Goal: Communication & Community: Answer question/provide support

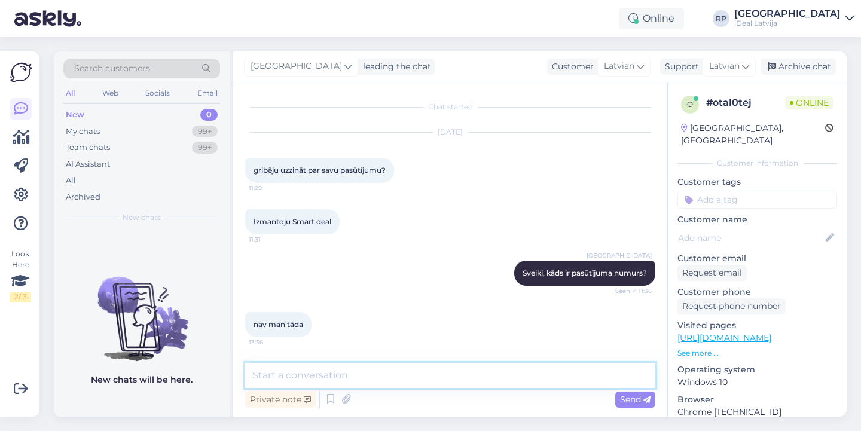
click at [435, 365] on textarea at bounding box center [450, 375] width 410 height 25
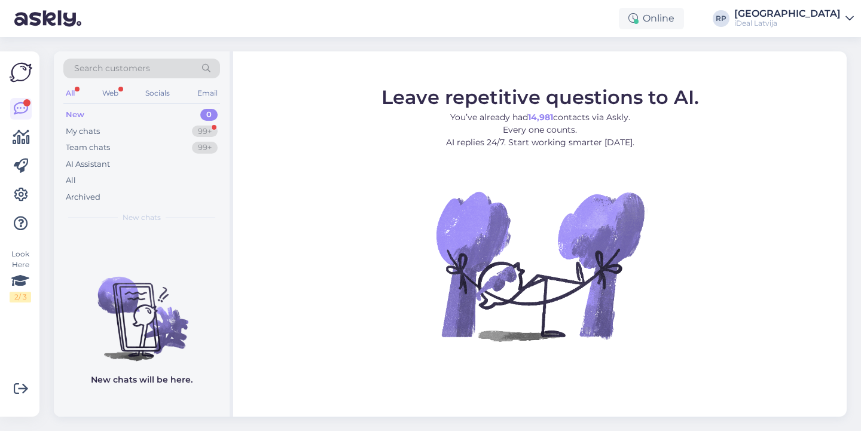
click at [451, 228] on img at bounding box center [539, 265] width 215 height 215
click at [216, 130] on div "99+" at bounding box center [205, 132] width 26 height 12
click at [158, 133] on div "My chats 99+" at bounding box center [141, 131] width 157 height 17
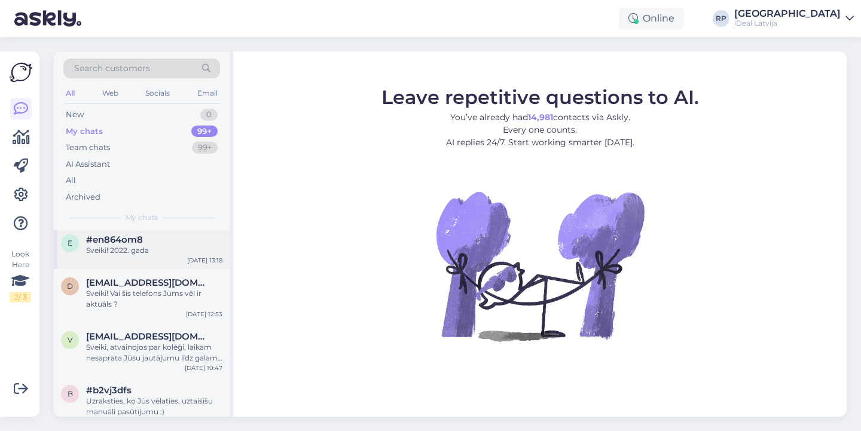
scroll to position [58, 0]
click at [167, 336] on span "valdisgol@inbox.lv" at bounding box center [148, 336] width 124 height 11
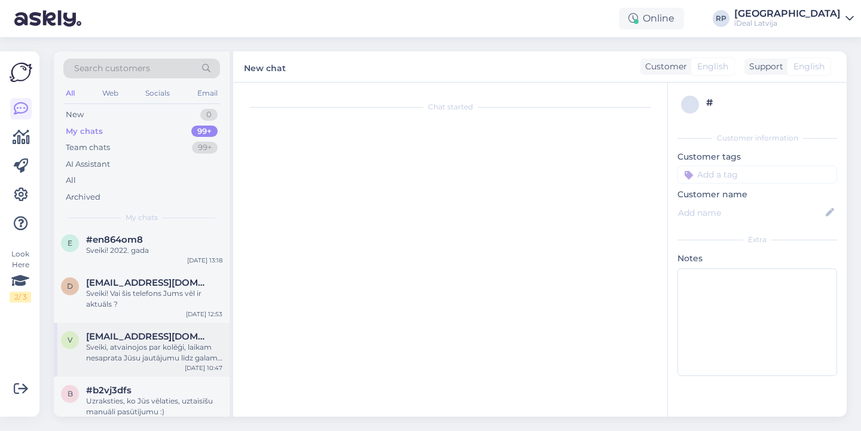
scroll to position [4, 0]
